Goal: Task Accomplishment & Management: Manage account settings

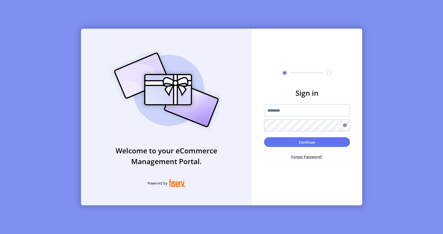
click at [288, 115] on input "text" at bounding box center [307, 110] width 86 height 12
type input "**********"
click at [311, 141] on button "Continue" at bounding box center [307, 142] width 86 height 10
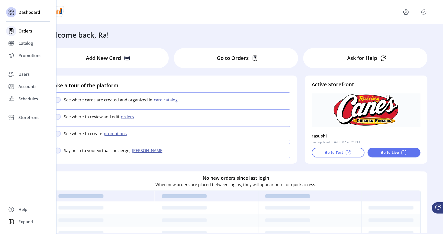
click at [16, 30] on div at bounding box center [11, 31] width 10 height 10
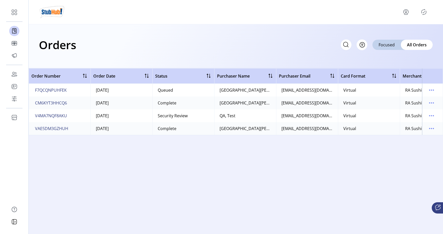
click at [223, 193] on div "Order Number Order Date Status Purchaser Name Purchaser Email Card Format Merch…" at bounding box center [236, 150] width 415 height 165
click at [61, 91] on span "F7QCQNPUHFEK" at bounding box center [51, 90] width 32 height 6
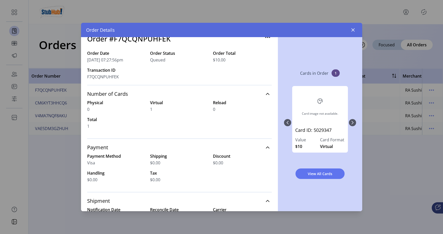
scroll to position [34, 0]
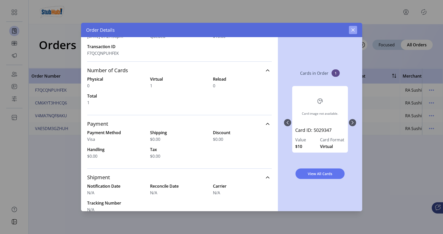
click at [353, 32] on button "button" at bounding box center [353, 30] width 8 height 8
